Goal: Check status

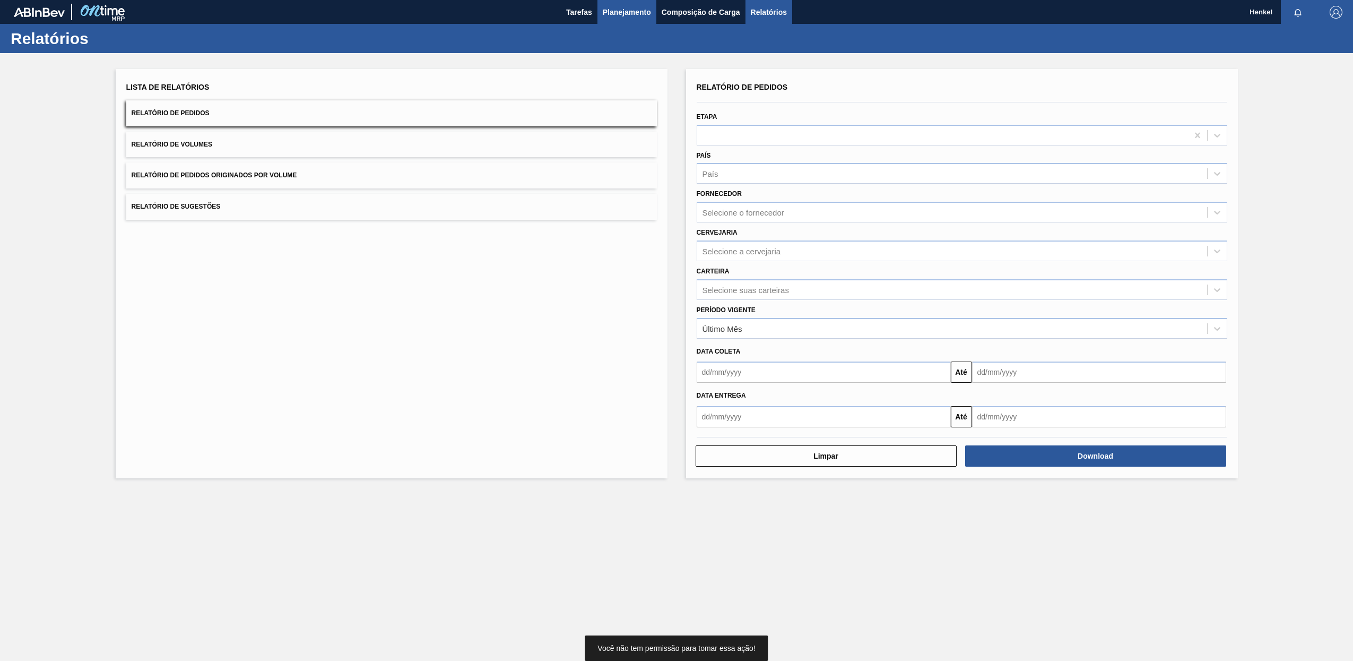
click at [637, 16] on span "Planejamento" at bounding box center [627, 12] width 48 height 13
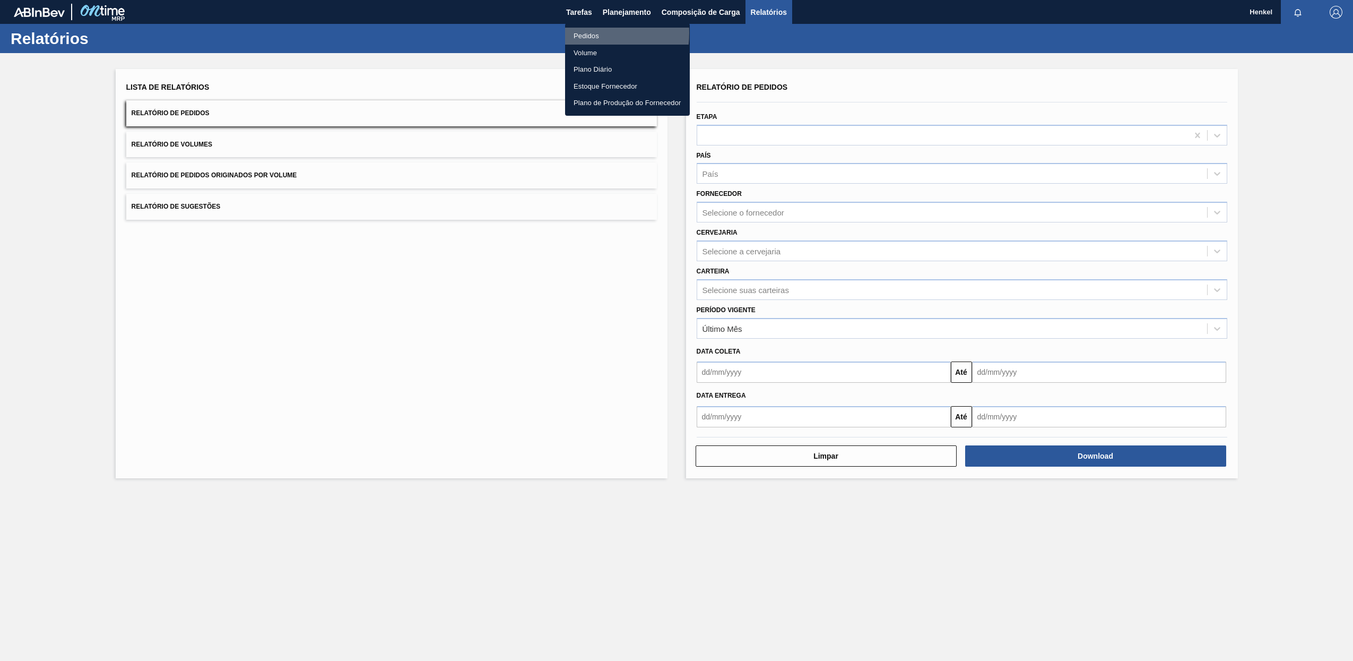
click at [577, 33] on li "Pedidos" at bounding box center [627, 36] width 125 height 17
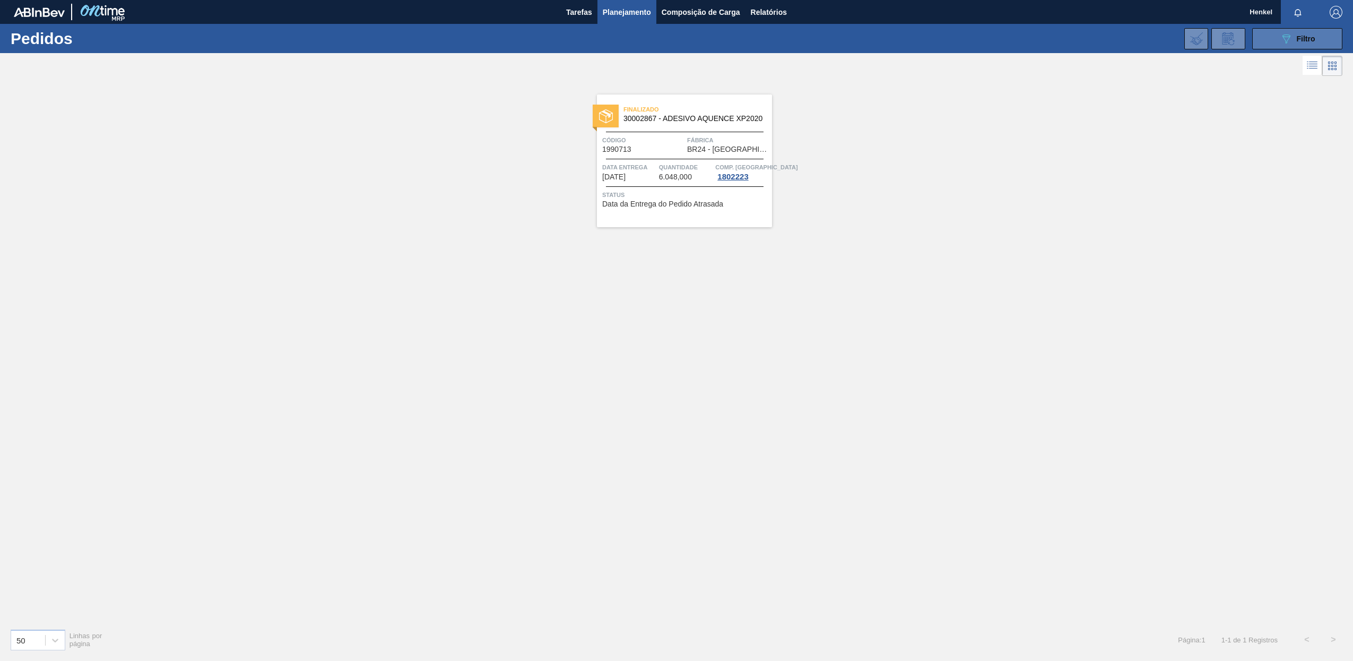
click at [1299, 38] on span "Filtro" at bounding box center [1306, 39] width 19 height 8
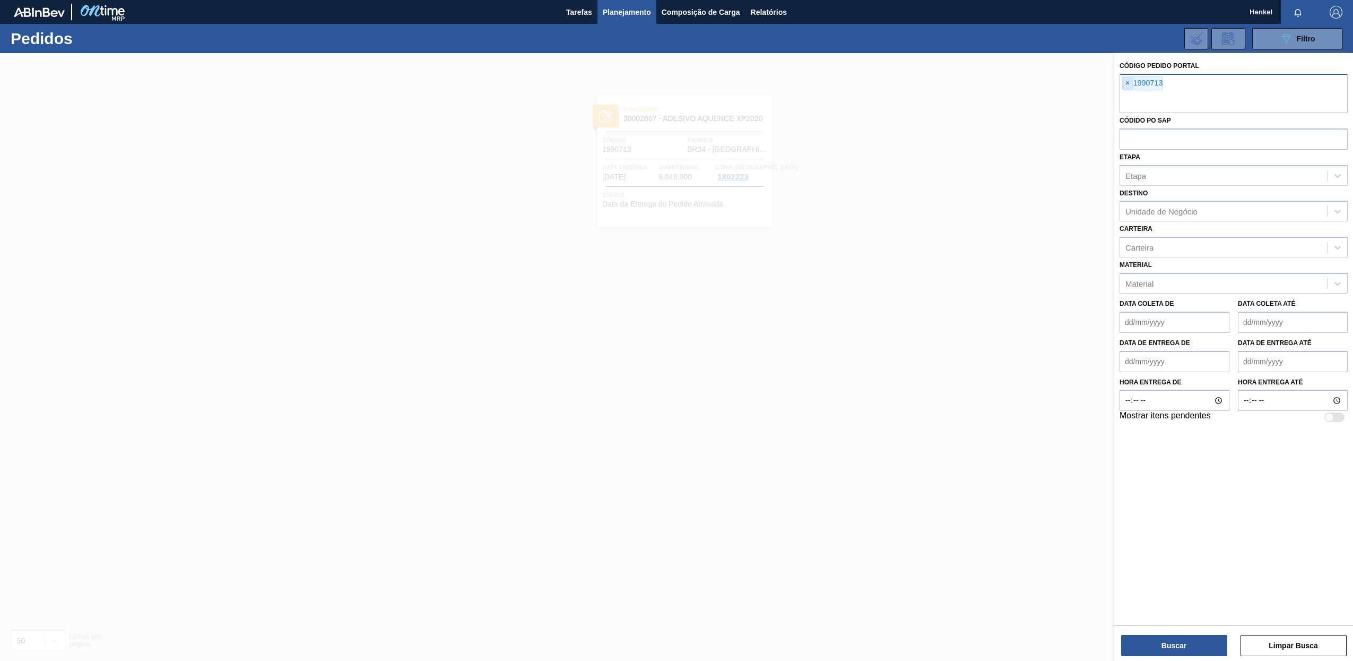
click at [1128, 82] on span "×" at bounding box center [1128, 83] width 10 height 13
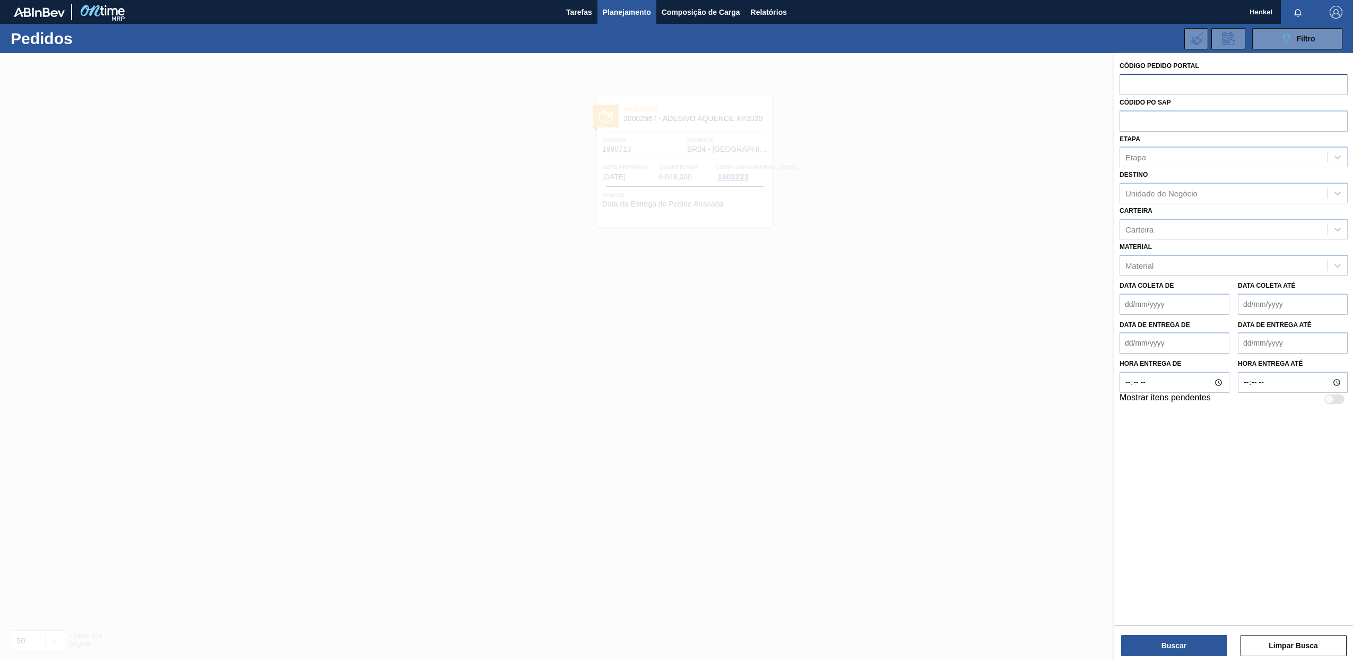
paste input "text"
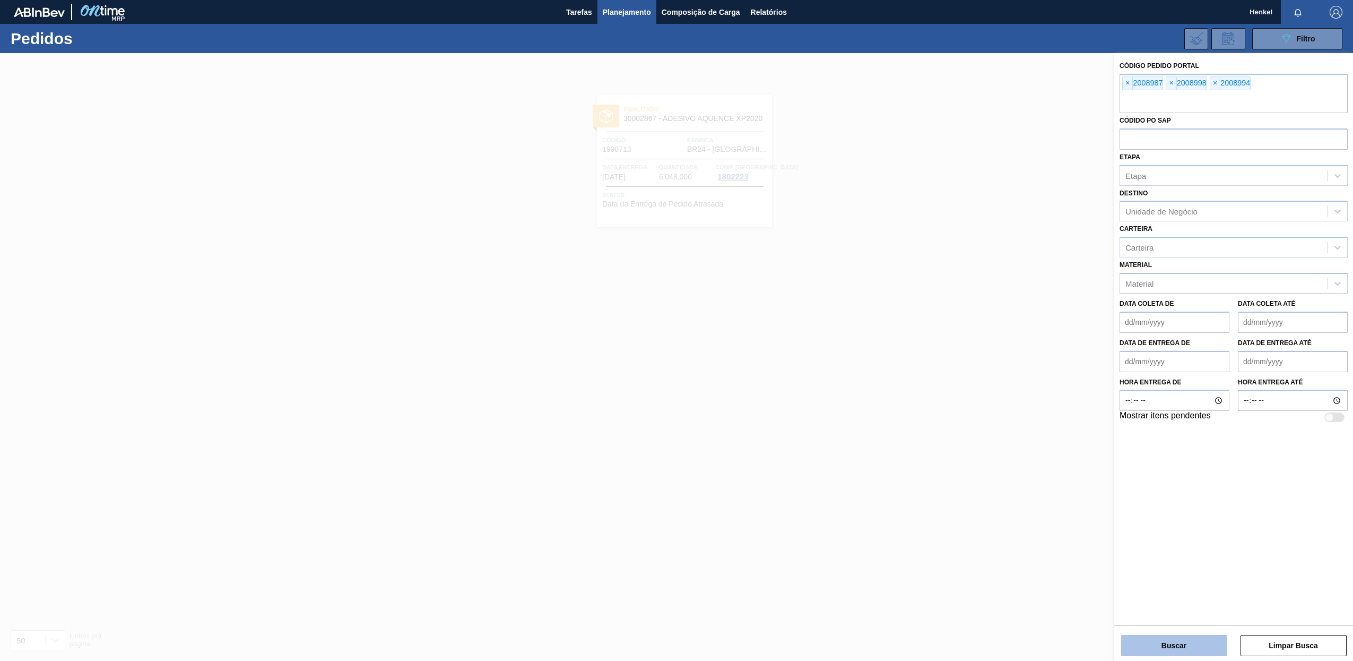
click at [1201, 644] on button "Buscar" at bounding box center [1175, 645] width 106 height 21
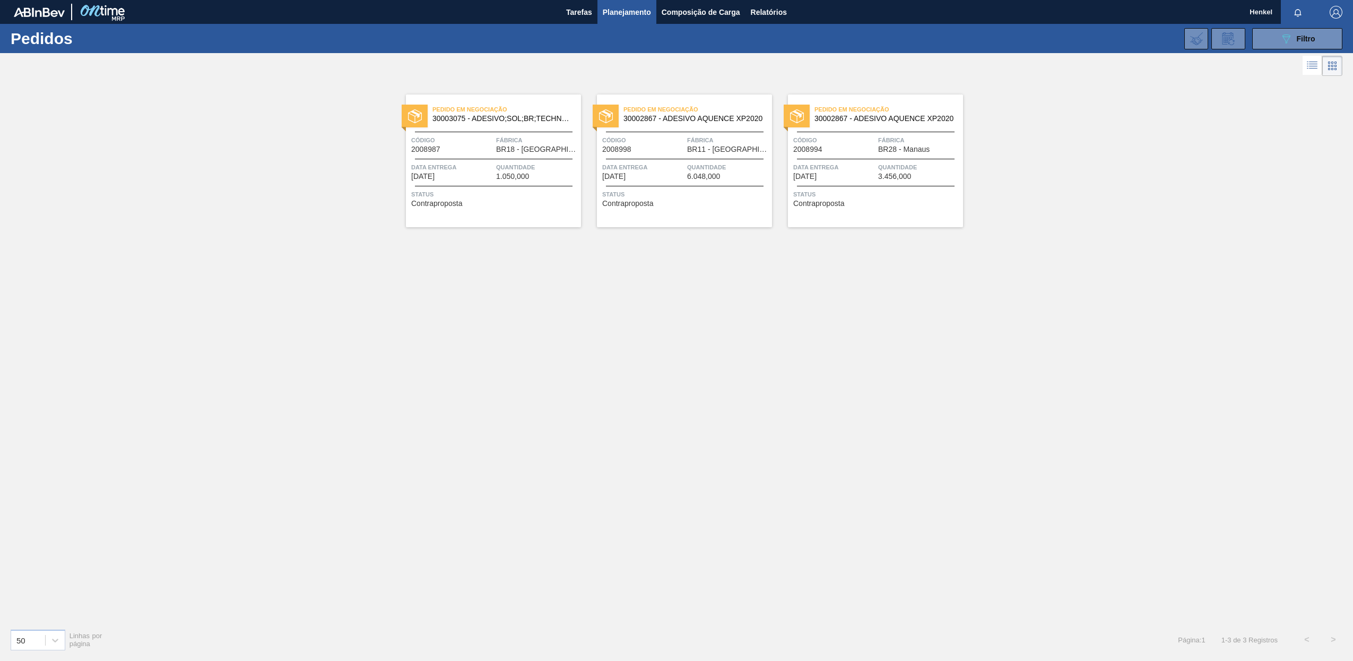
click at [502, 190] on span "Status" at bounding box center [494, 194] width 167 height 11
